Goal: Information Seeking & Learning: Learn about a topic

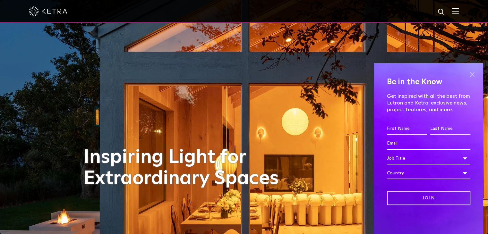
click at [470, 73] on span at bounding box center [473, 75] width 10 height 10
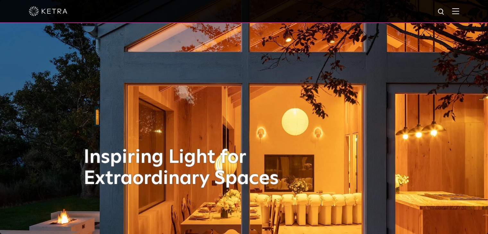
click at [32, 10] on img at bounding box center [48, 11] width 39 height 10
click at [460, 13] on img at bounding box center [455, 11] width 7 height 6
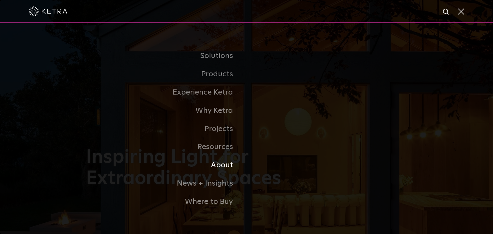
click at [224, 164] on link "About" at bounding box center [166, 165] width 161 height 18
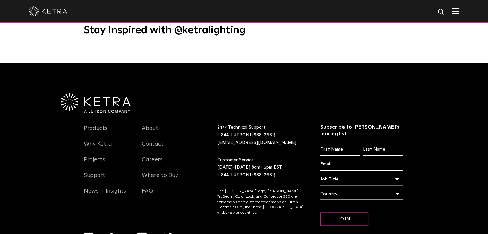
scroll to position [827, 0]
